Goal: Task Accomplishment & Management: Manage account settings

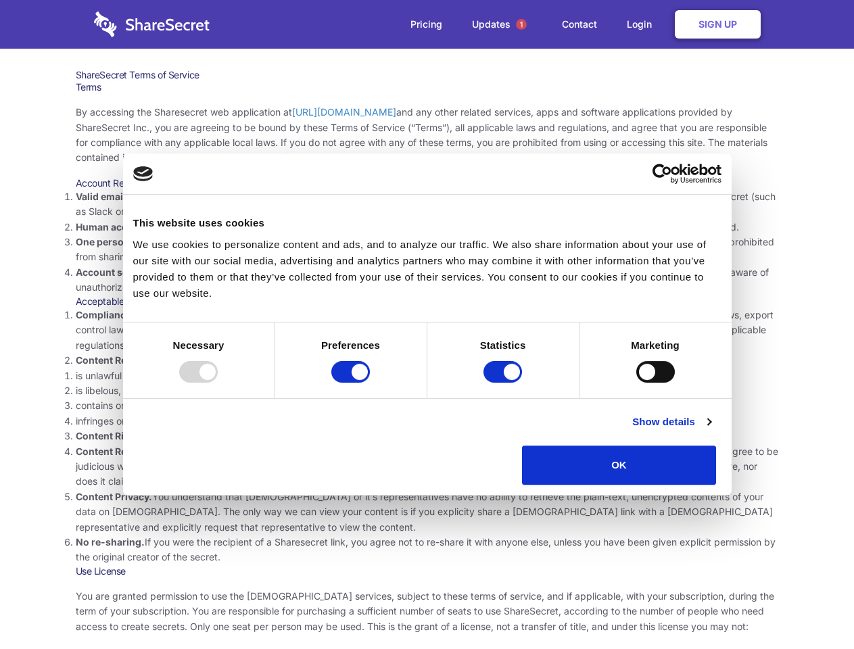
click at [427, 324] on li "Compliance with local laws and regulations. Your use of the Sharesecret must no…" at bounding box center [427, 330] width 703 height 45
click at [218, 383] on div at bounding box center [198, 372] width 39 height 22
click at [370, 383] on input "Preferences" at bounding box center [350, 372] width 39 height 22
checkbox input "false"
click at [504, 383] on input "Statistics" at bounding box center [502, 372] width 39 height 22
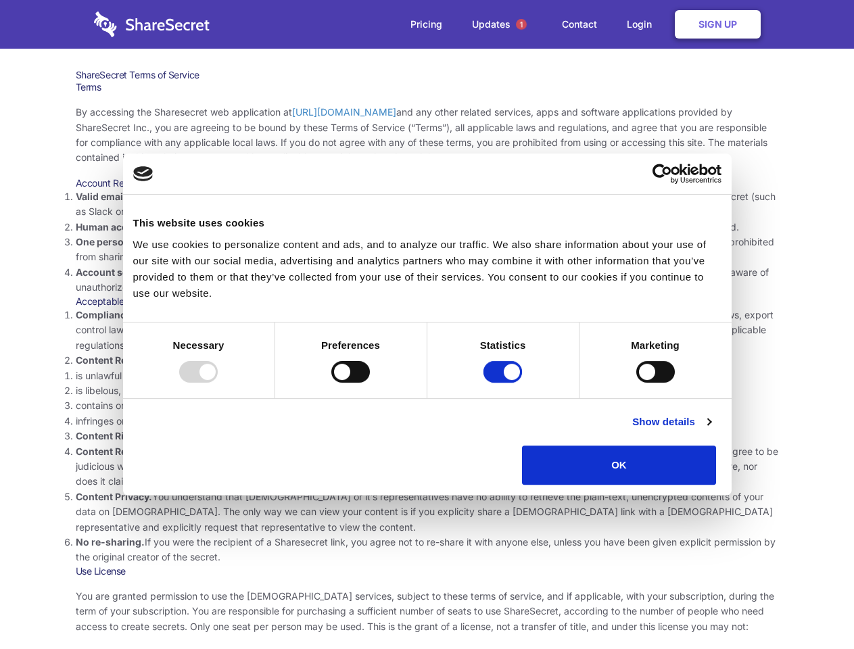
checkbox input "false"
click at [636, 383] on input "Marketing" at bounding box center [655, 372] width 39 height 22
checkbox input "true"
click at [710, 430] on link "Show details" at bounding box center [671, 422] width 78 height 16
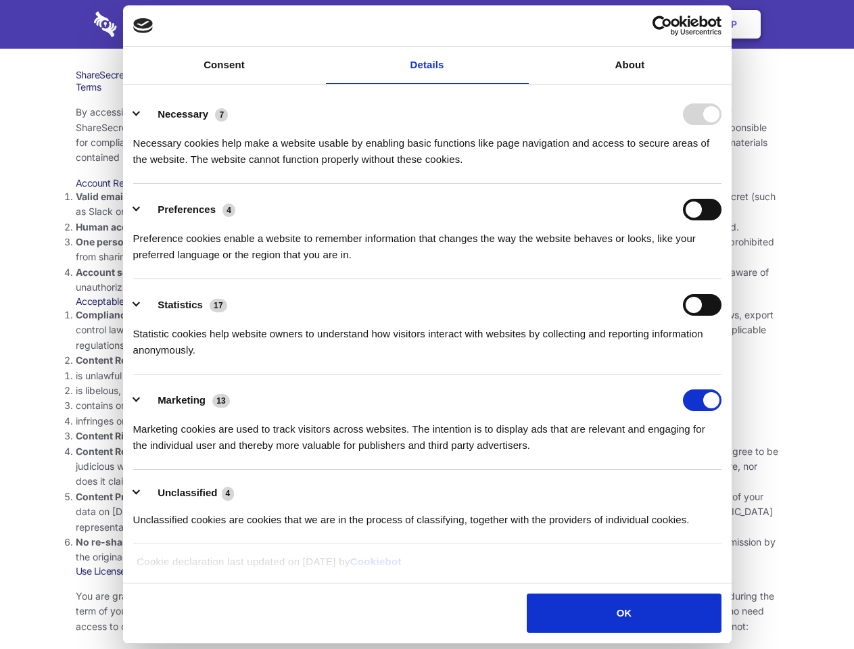
click at [721, 184] on li "Necessary 7 Necessary cookies help make a website usable by enabling basic func…" at bounding box center [427, 136] width 588 height 95
click at [520, 24] on span "1" at bounding box center [521, 24] width 11 height 11
